Goal: Task Accomplishment & Management: Use online tool/utility

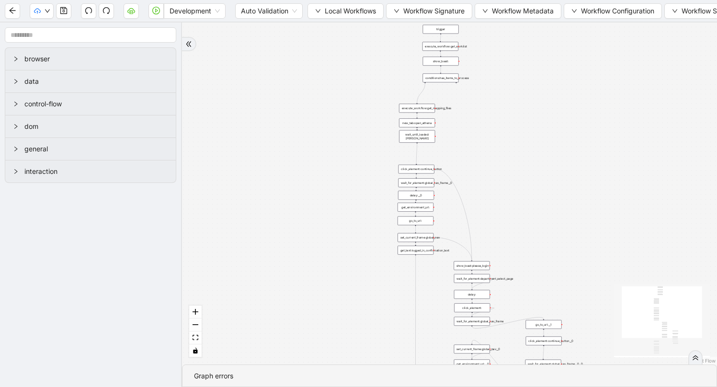
drag, startPoint x: 290, startPoint y: 167, endPoint x: 273, endPoint y: 216, distance: 52.0
click at [499, 11] on span "Workflow Metadata" at bounding box center [523, 11] width 62 height 11
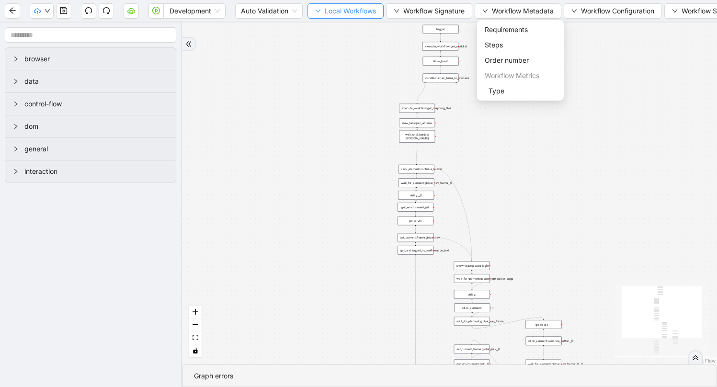
drag, startPoint x: 360, startPoint y: 10, endPoint x: 358, endPoint y: 16, distance: 7.1
click at [360, 10] on span "Local Workflows" at bounding box center [350, 11] width 51 height 11
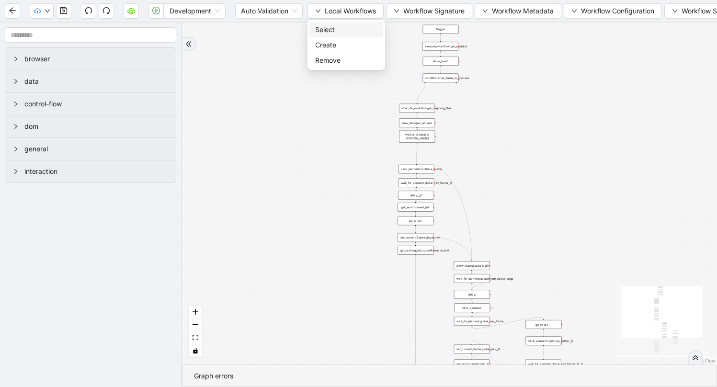
click at [353, 25] on span "Select" at bounding box center [346, 29] width 62 height 11
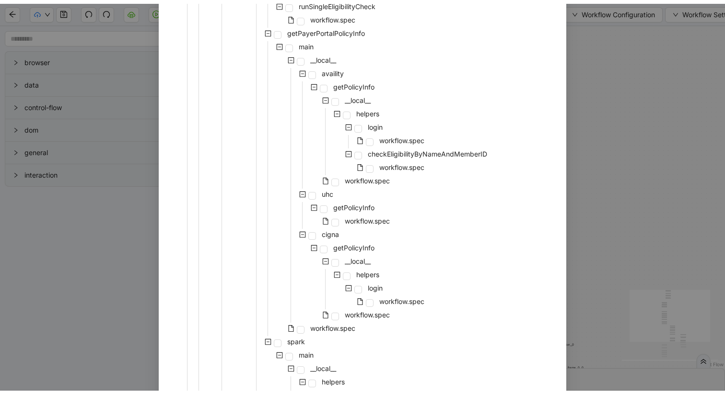
scroll to position [734, 0]
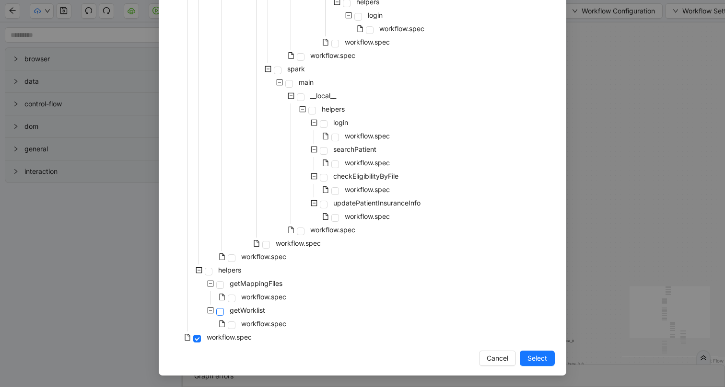
click at [218, 313] on span at bounding box center [220, 312] width 8 height 8
click at [531, 357] on span "Select" at bounding box center [537, 358] width 20 height 11
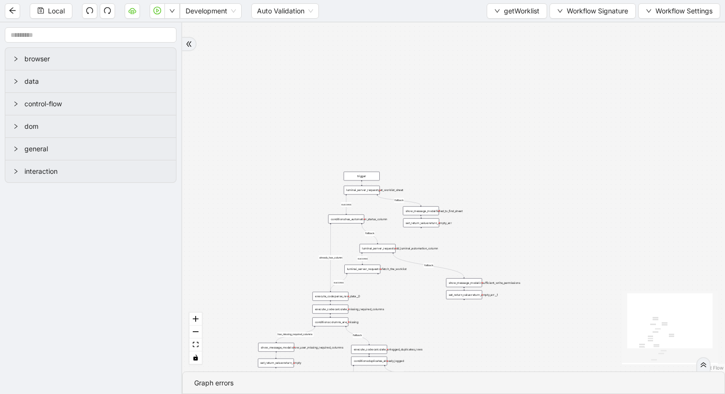
drag, startPoint x: 373, startPoint y: 212, endPoint x: 411, endPoint y: 166, distance: 59.6
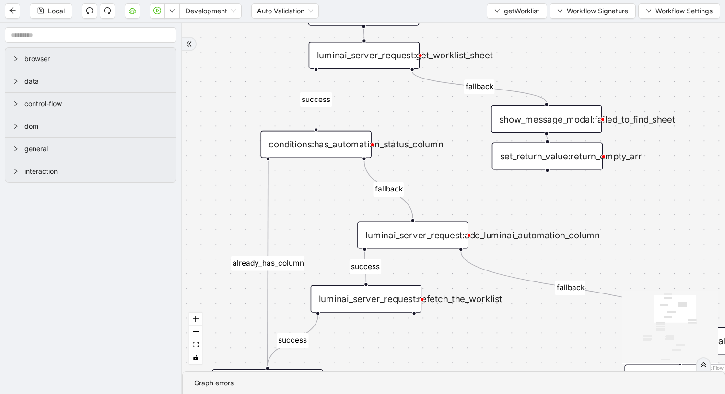
drag, startPoint x: 401, startPoint y: 176, endPoint x: 399, endPoint y: 107, distance: 69.0
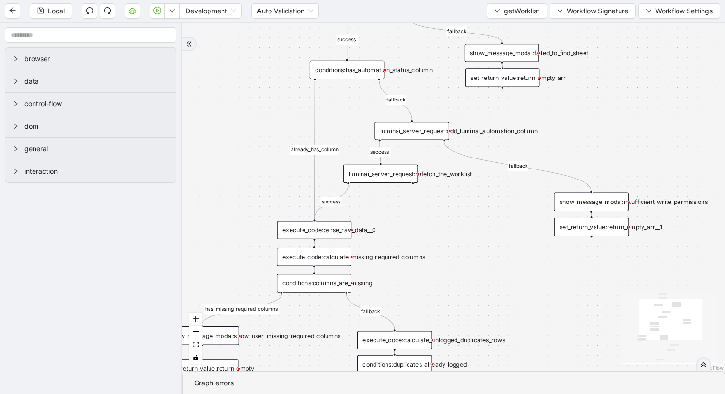
drag, startPoint x: 394, startPoint y: 122, endPoint x: 399, endPoint y: 59, distance: 62.9
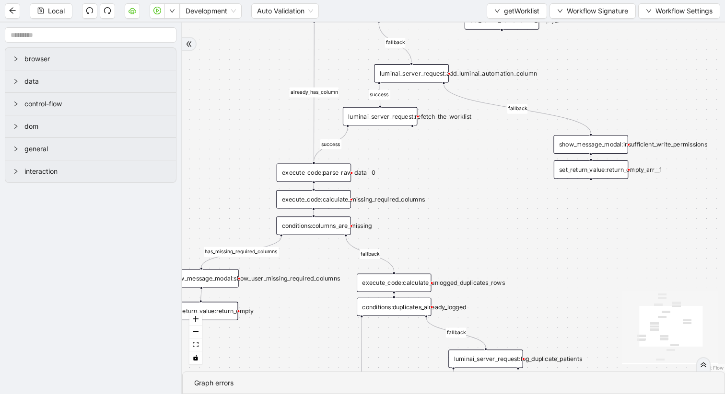
drag, startPoint x: 451, startPoint y: 191, endPoint x: 451, endPoint y: 132, distance: 58.9
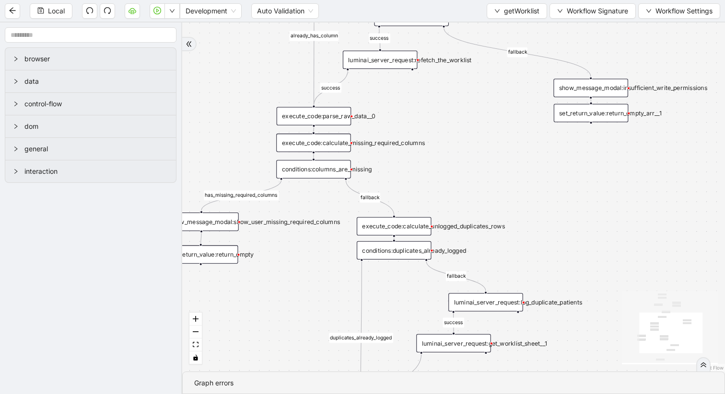
drag, startPoint x: 455, startPoint y: 183, endPoint x: 455, endPoint y: 127, distance: 55.1
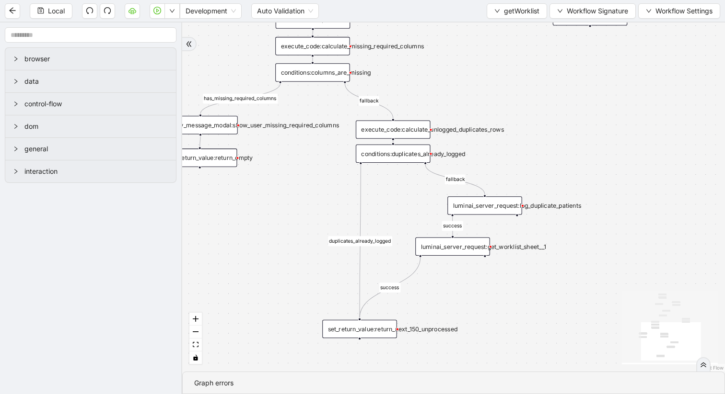
drag, startPoint x: 468, startPoint y: 120, endPoint x: 467, endPoint y: 29, distance: 91.1
click at [370, 331] on div "set_return_value:return_next_150_unprocessed" at bounding box center [359, 329] width 74 height 18
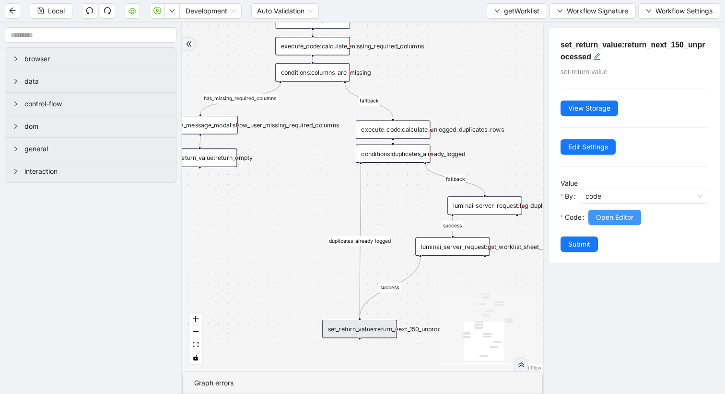
click at [605, 220] on span "Open Editor" at bounding box center [614, 217] width 37 height 11
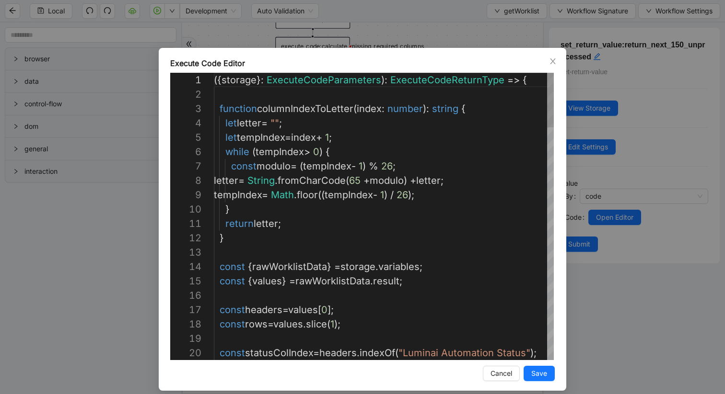
scroll to position [144, 0]
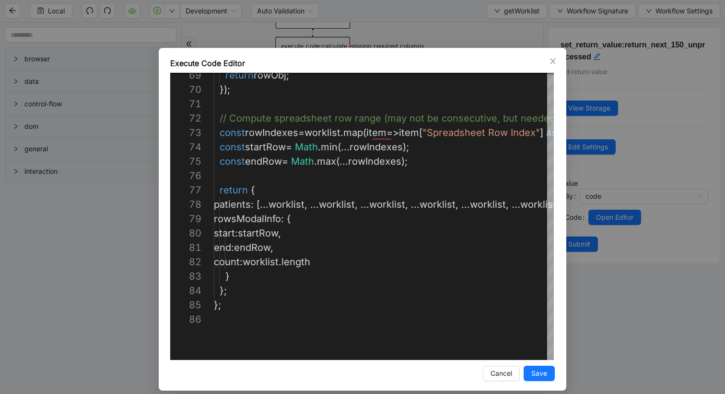
click at [326, 38] on div "Execute Code Editor 69 70 71 72 73 74 75 76 77 78 79 80 81 82 83 84 85 86 retur…" at bounding box center [362, 197] width 725 height 394
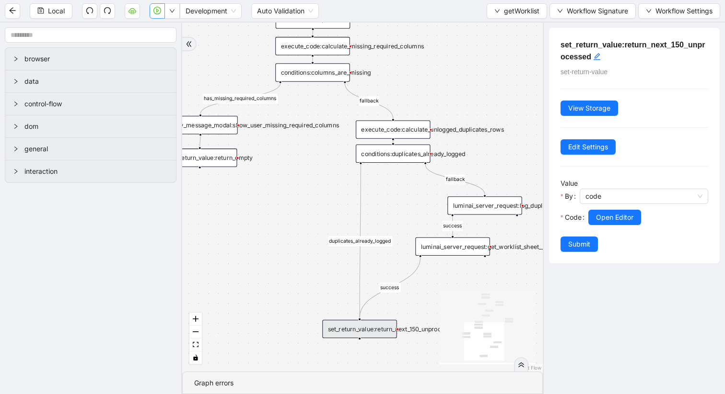
click at [160, 11] on icon "play-circle" at bounding box center [157, 11] width 8 height 8
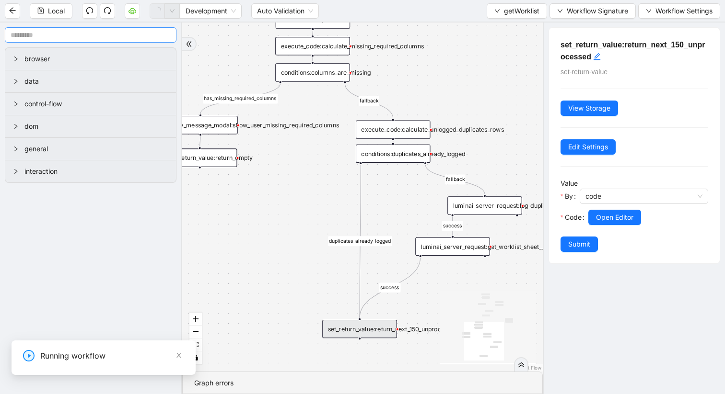
scroll to position [0, 0]
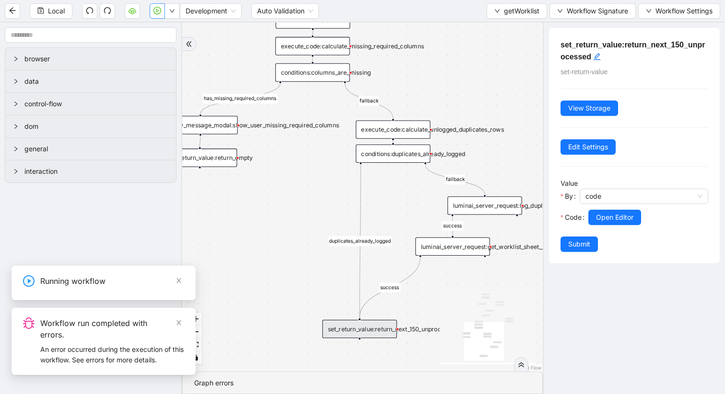
click at [371, 332] on div "set_return_value:return_next_150_unprocessed" at bounding box center [359, 329] width 74 height 18
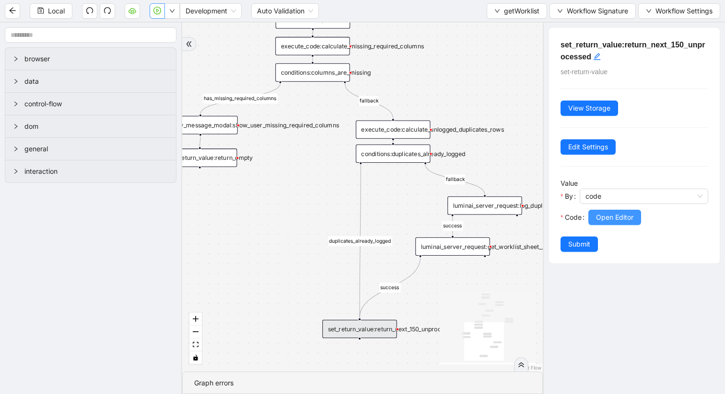
click at [613, 210] on button "Open Editor" at bounding box center [614, 217] width 53 height 15
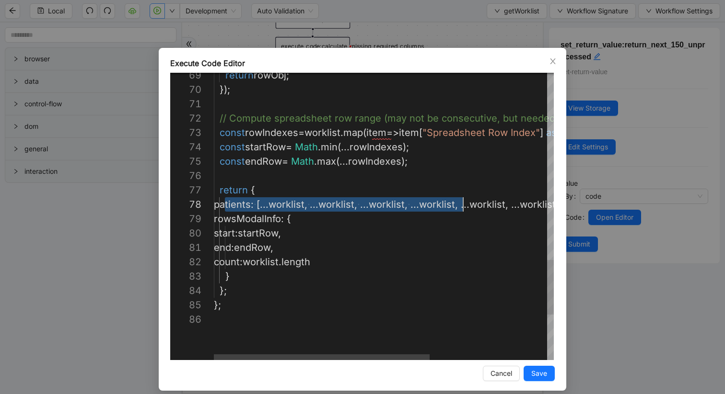
scroll to position [101, 351]
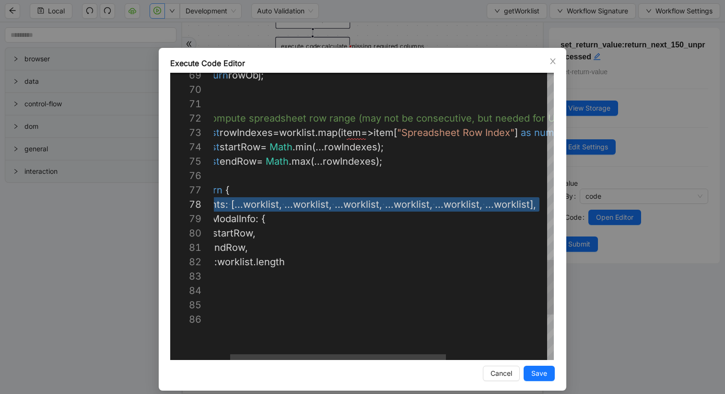
drag, startPoint x: 221, startPoint y: 206, endPoint x: 569, endPoint y: 208, distance: 347.9
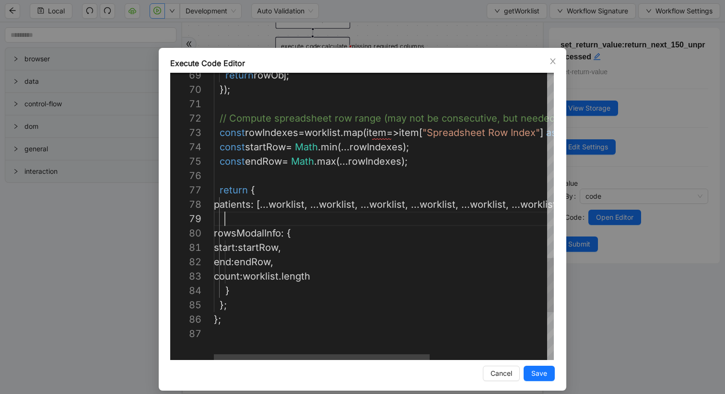
paste textarea "**********"
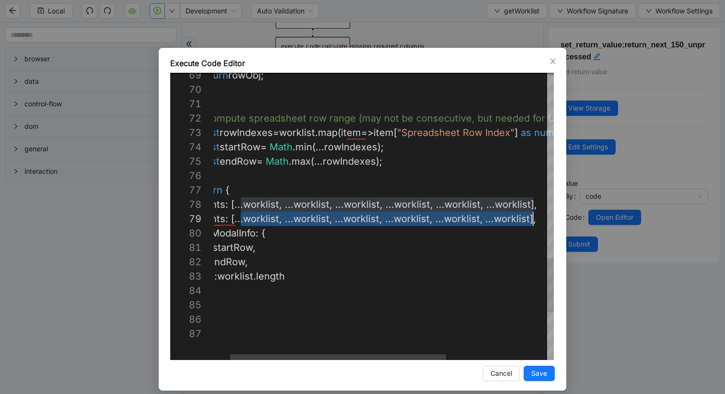
scroll to position [115, 348]
drag, startPoint x: 237, startPoint y: 219, endPoint x: 531, endPoint y: 219, distance: 294.7
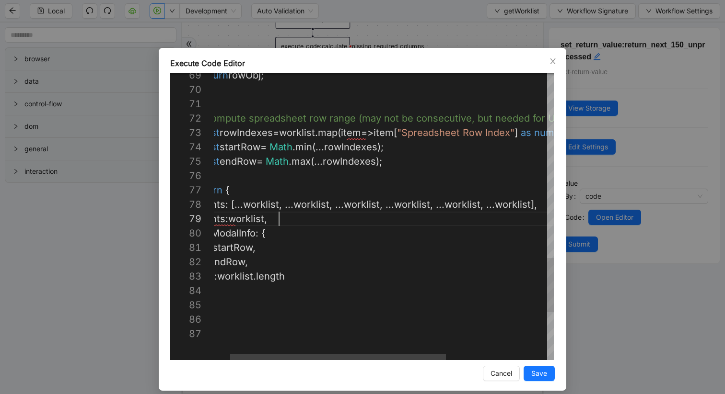
scroll to position [115, 0]
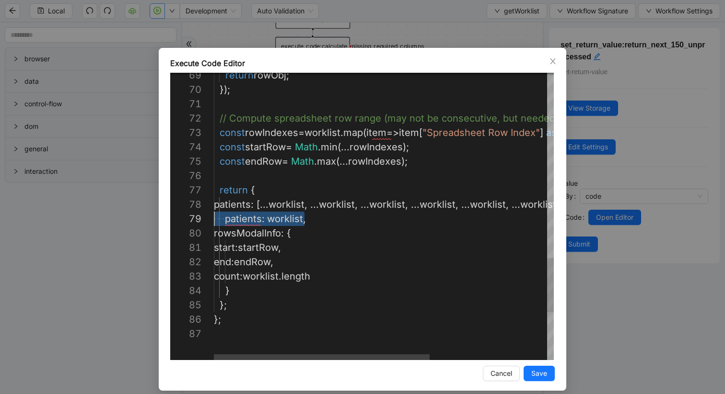
drag, startPoint x: 311, startPoint y: 222, endPoint x: 146, endPoint y: 218, distance: 165.9
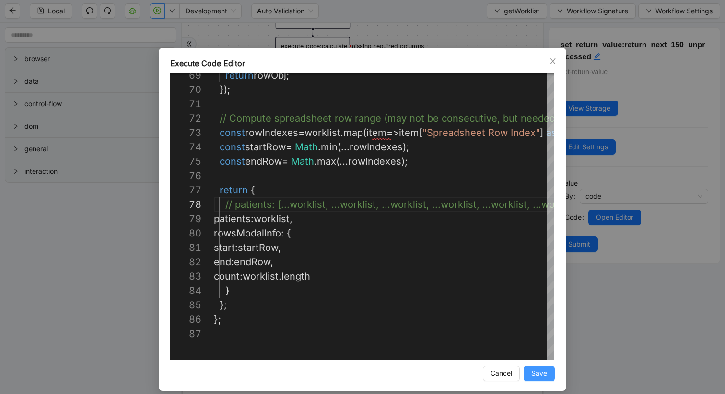
type textarea "**********"
click at [535, 372] on span "Save" at bounding box center [539, 374] width 16 height 11
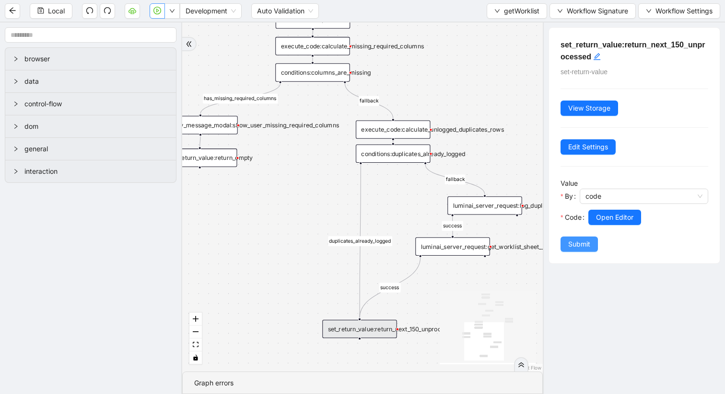
click at [576, 248] on span "Submit" at bounding box center [579, 244] width 22 height 11
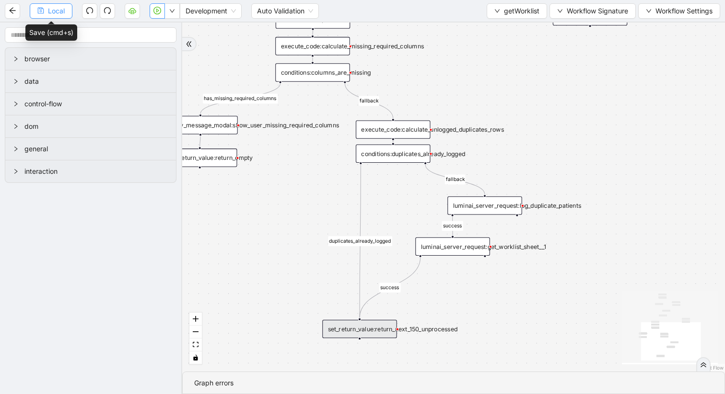
click at [67, 9] on button "Local" at bounding box center [51, 10] width 43 height 15
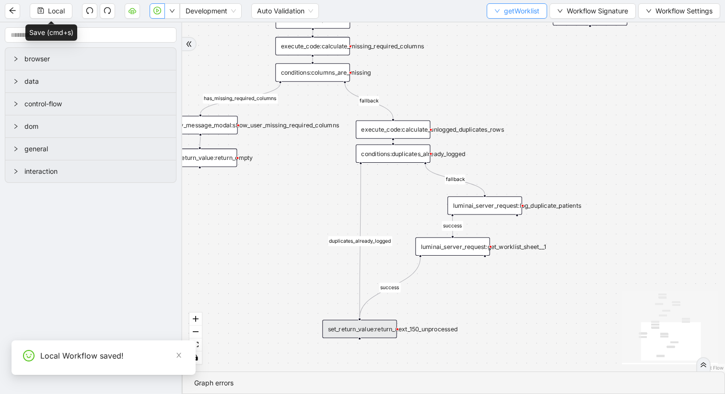
click at [496, 11] on icon "down" at bounding box center [497, 11] width 6 height 6
click at [500, 26] on span "Select" at bounding box center [515, 29] width 46 height 11
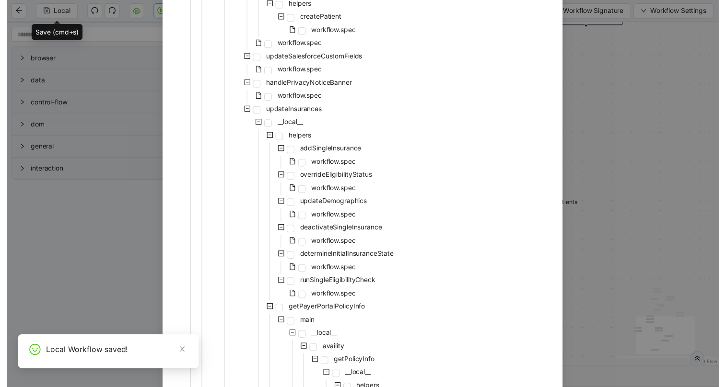
scroll to position [727, 0]
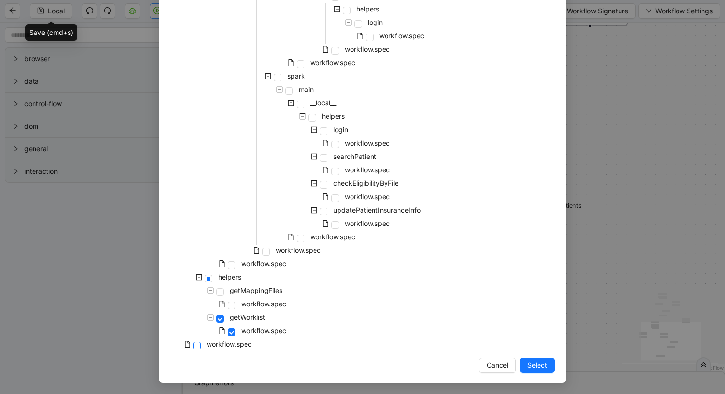
click at [193, 346] on span at bounding box center [197, 346] width 8 height 8
click at [536, 366] on span "Select" at bounding box center [537, 365] width 20 height 11
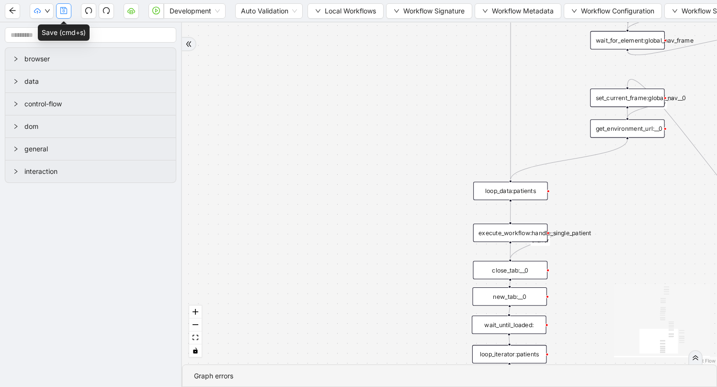
click at [63, 5] on button "button" at bounding box center [63, 10] width 15 height 15
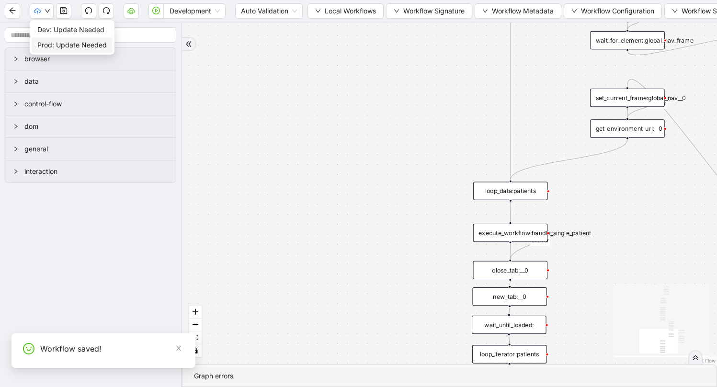
click at [47, 43] on span "Prod: Update Needed" at bounding box center [71, 45] width 69 height 11
click at [46, 26] on span "Dev: Update Needed" at bounding box center [70, 29] width 67 height 11
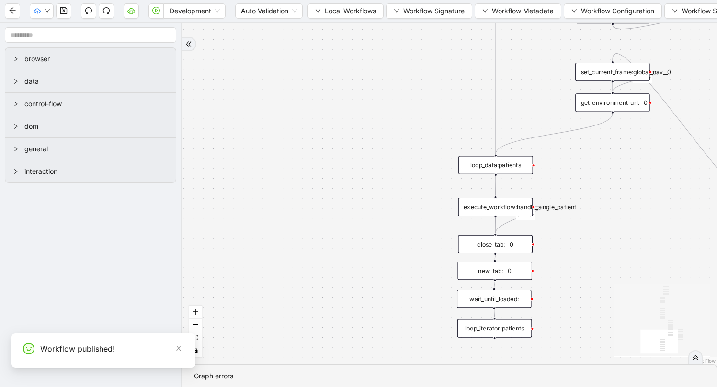
drag, startPoint x: 385, startPoint y: 173, endPoint x: 313, endPoint y: 42, distance: 149.3
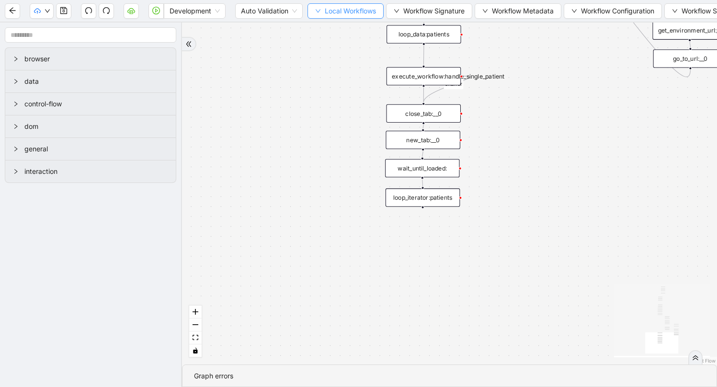
click at [334, 8] on span "Local Workflows" at bounding box center [350, 11] width 51 height 11
click at [332, 29] on span "Select" at bounding box center [346, 29] width 62 height 11
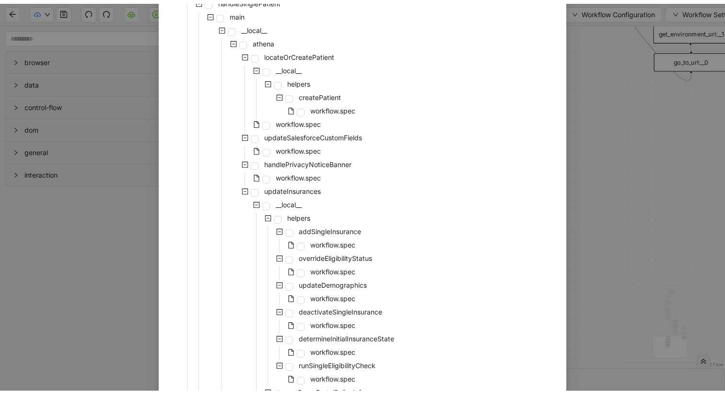
scroll to position [734, 0]
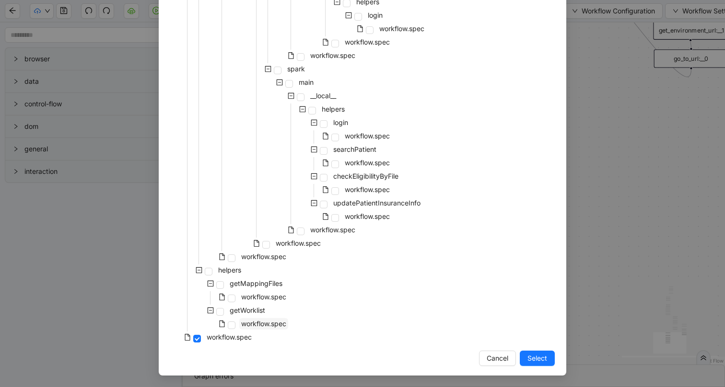
click at [242, 325] on span "workflow.spec" at bounding box center [263, 324] width 45 height 8
click at [527, 357] on span "Select" at bounding box center [537, 358] width 20 height 11
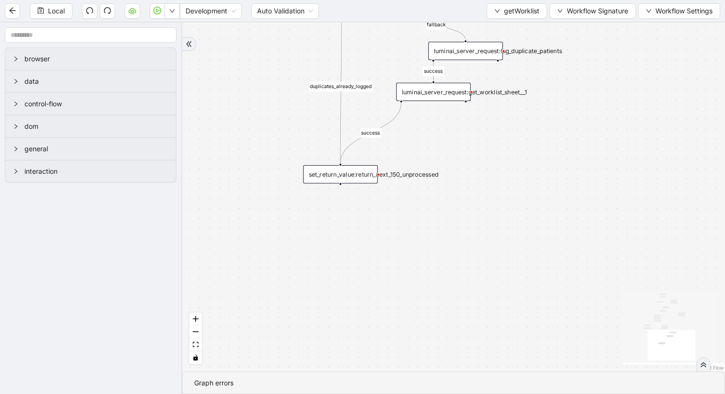
drag, startPoint x: 415, startPoint y: 162, endPoint x: 482, endPoint y: 164, distance: 67.6
click at [346, 169] on div "set_return_value:return_next_150_unprocessed" at bounding box center [340, 174] width 74 height 18
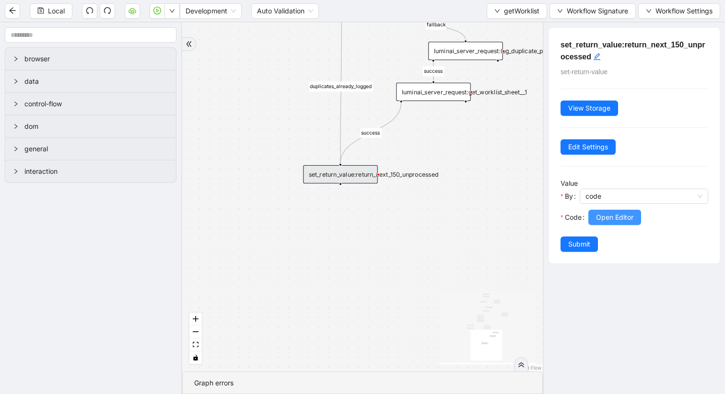
click at [637, 214] on button "Open Editor" at bounding box center [614, 217] width 53 height 15
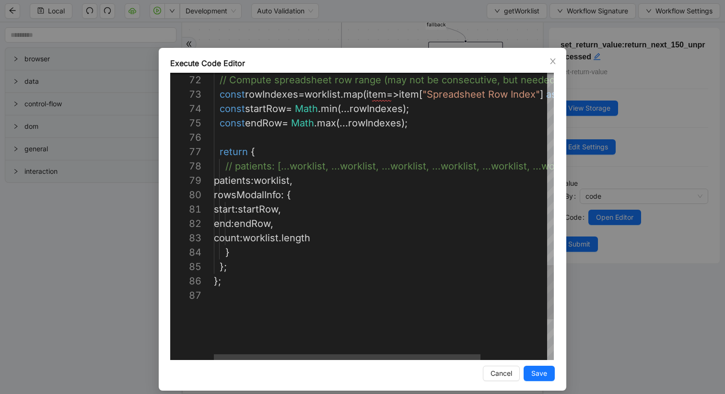
scroll to position [101, 74]
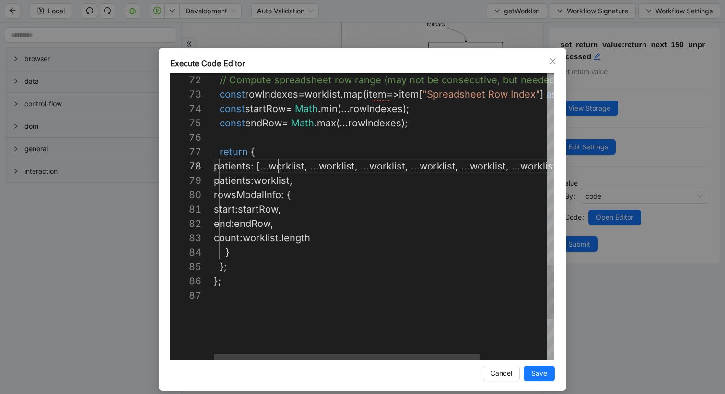
scroll to position [115, 75]
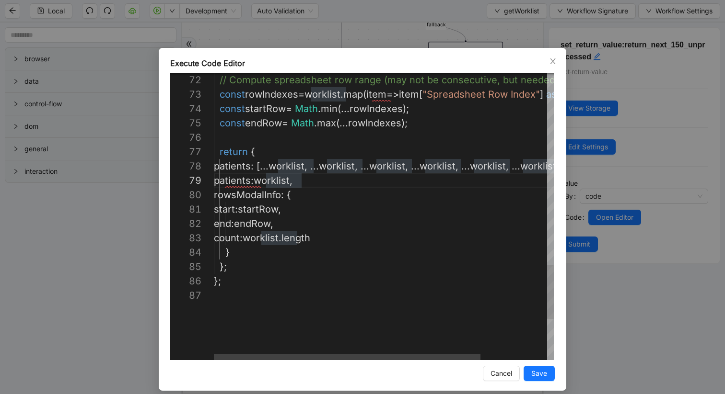
type textarea "**********"
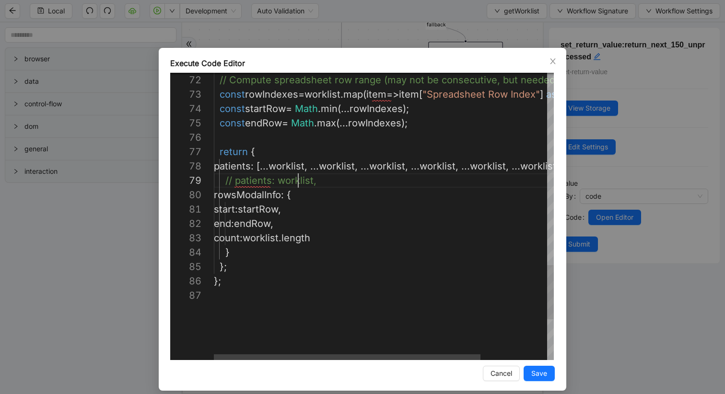
scroll to position [115, 84]
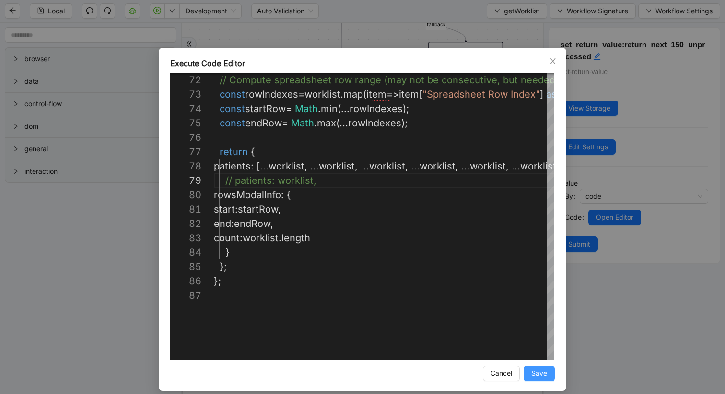
click at [546, 373] on button "Save" at bounding box center [538, 373] width 31 height 15
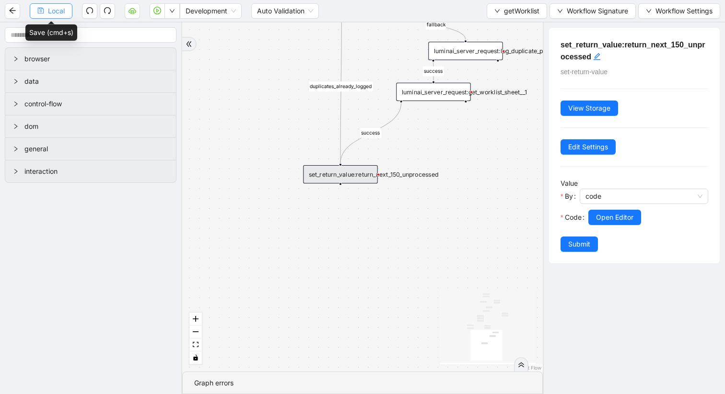
click at [60, 12] on span "Local" at bounding box center [56, 11] width 17 height 11
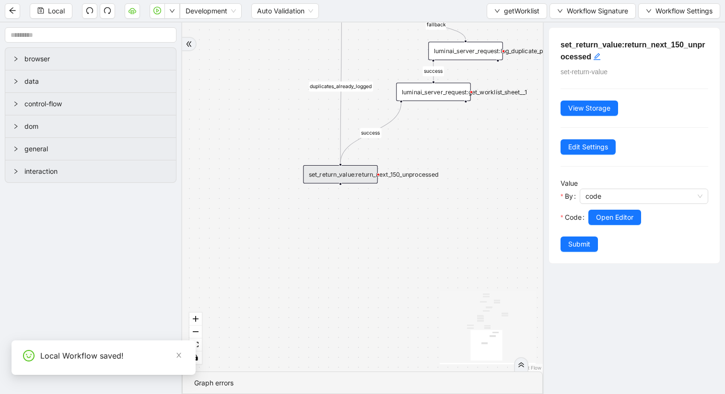
click at [326, 175] on div "set_return_value:return_next_150_unprocessed" at bounding box center [340, 174] width 74 height 18
click at [621, 223] on button "Open Editor" at bounding box center [614, 217] width 53 height 15
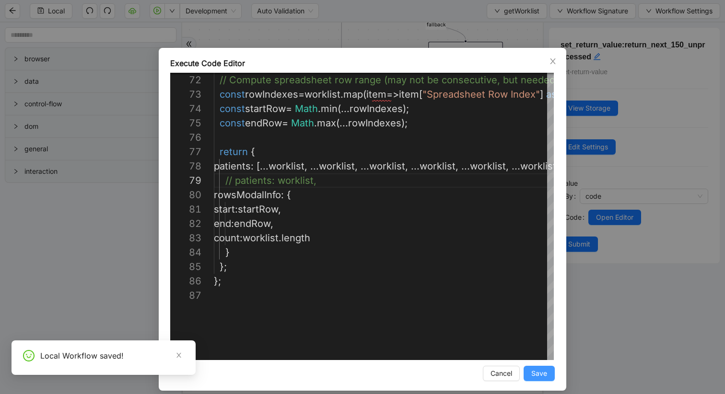
click at [531, 370] on span "Save" at bounding box center [539, 374] width 16 height 11
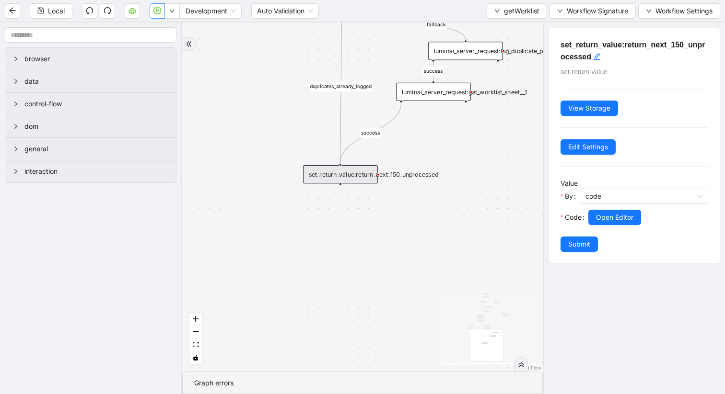
click at [159, 8] on icon "play-circle" at bounding box center [157, 11] width 8 height 8
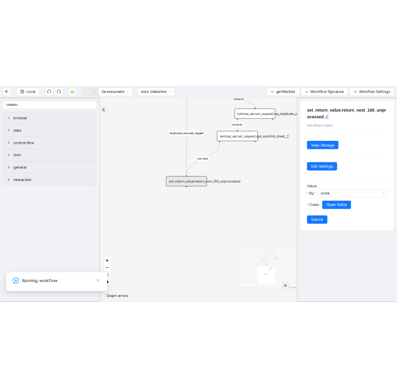
scroll to position [0, 0]
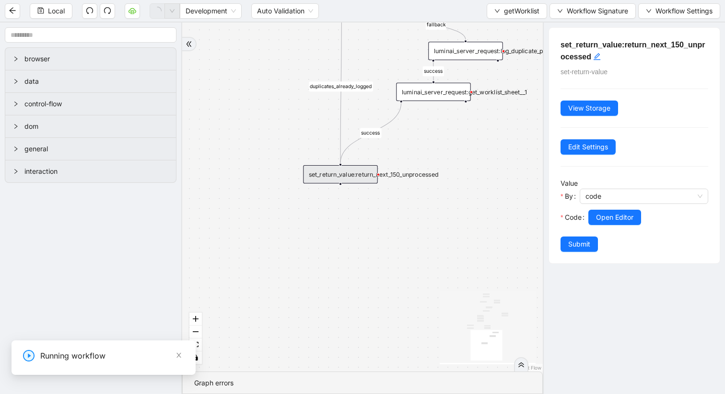
click at [0, 365] on input "1-off update file id" at bounding box center [72, 368] width 322 height 18
type input "**********"
